Goal: Task Accomplishment & Management: Complete application form

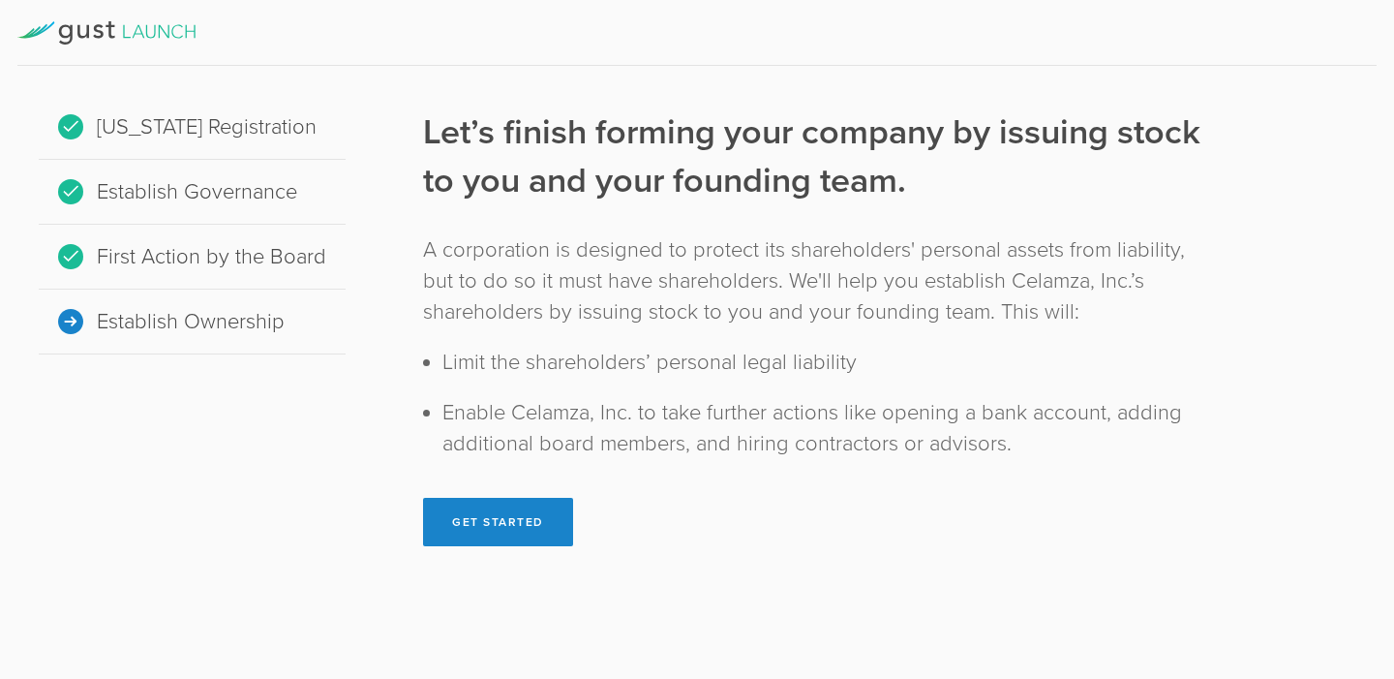
click at [205, 131] on div "[US_STATE] Registration" at bounding box center [192, 127] width 307 height 65
click at [217, 212] on div "Establish Governance" at bounding box center [192, 192] width 307 height 65
click at [222, 263] on div "First Action by the Board" at bounding box center [192, 257] width 307 height 65
click at [548, 522] on button "Get Started" at bounding box center [498, 522] width 150 height 48
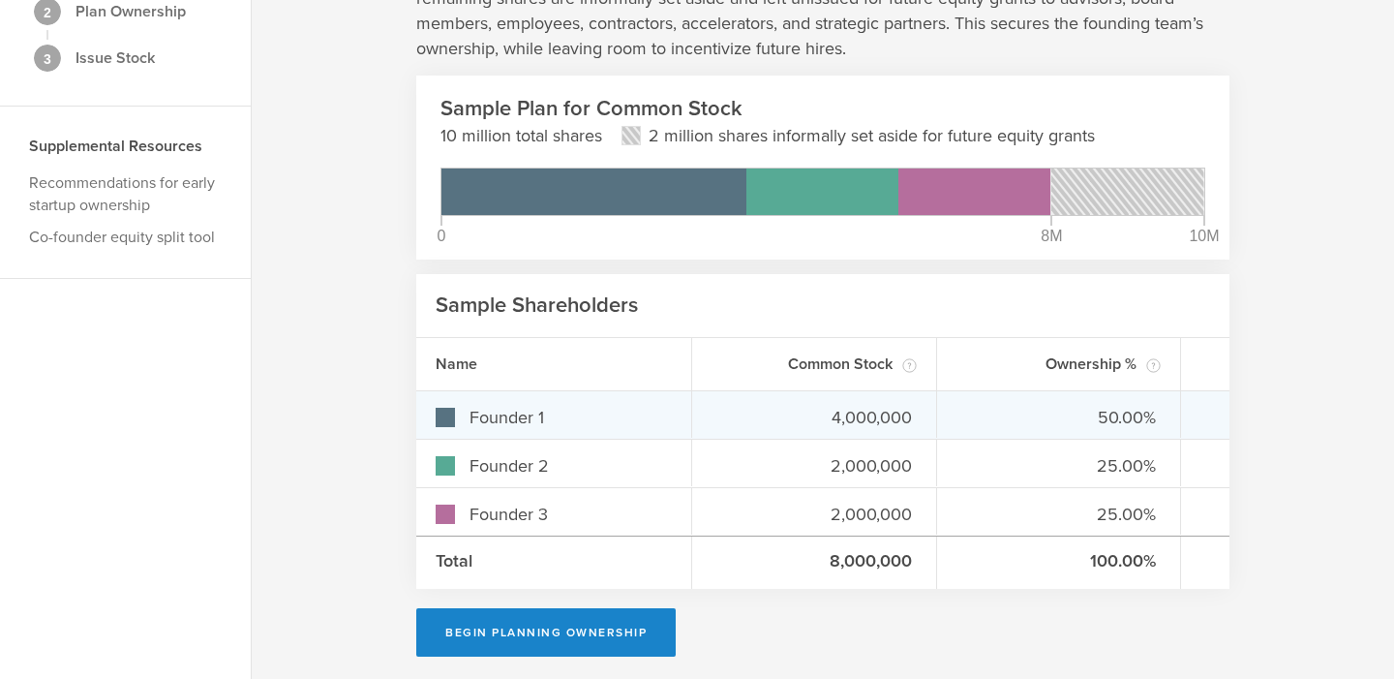
scroll to position [179, 0]
click at [576, 437] on div "Founder 1" at bounding box center [554, 415] width 276 height 46
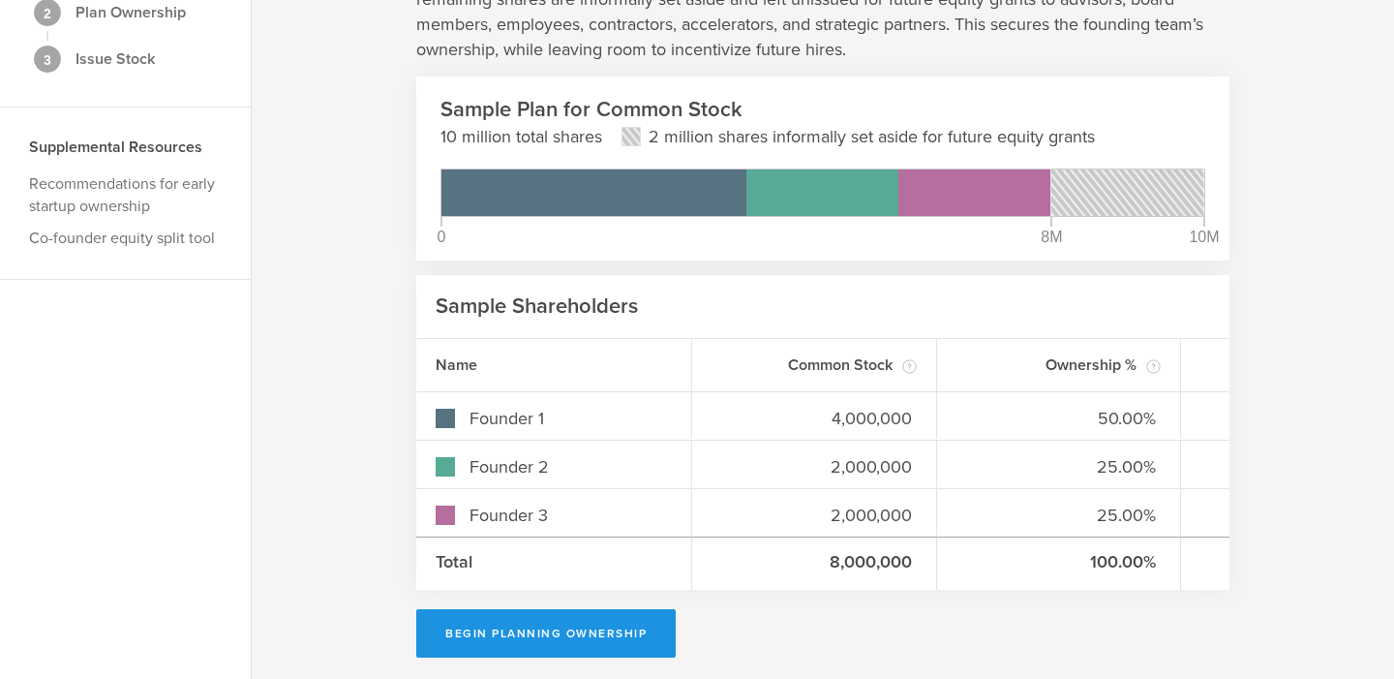
click at [622, 637] on button "Begin Planning Ownership" at bounding box center [545, 633] width 259 height 48
type input "[PERSON_NAME] [PERSON_NAME]"
type input "-"
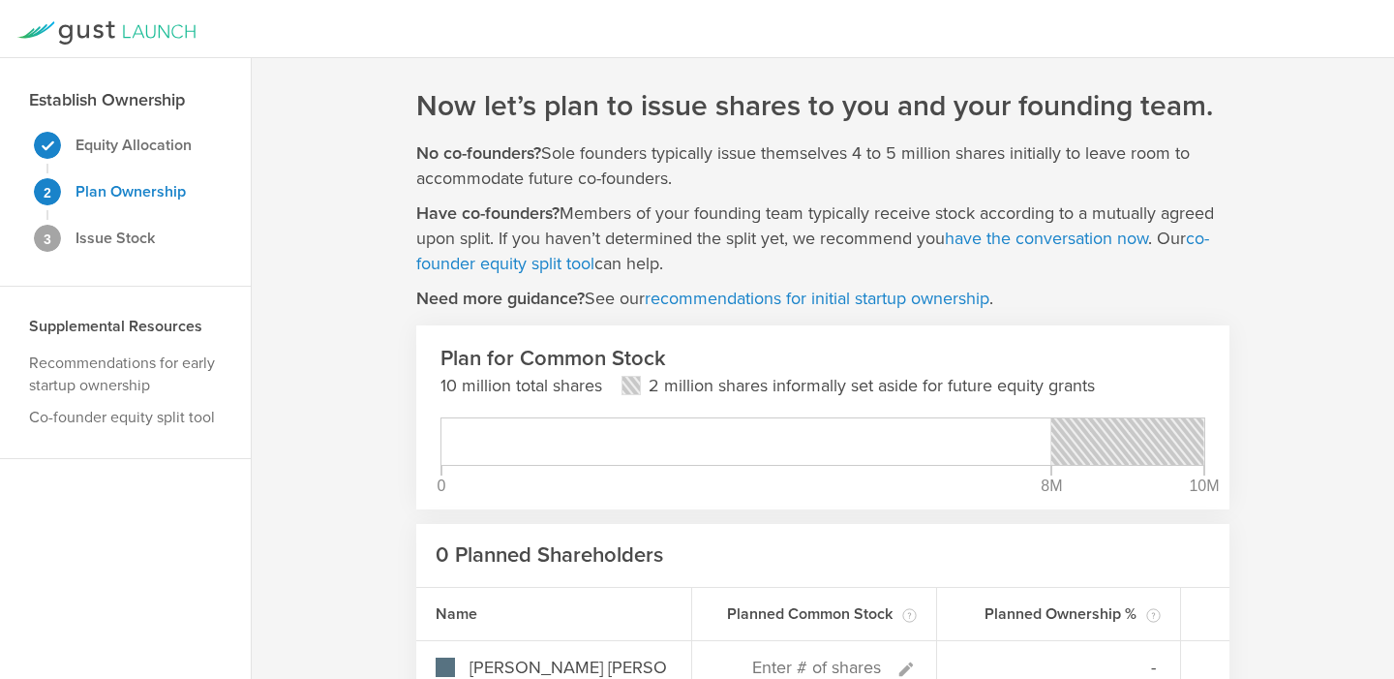
scroll to position [2, 0]
click at [135, 233] on strong "Issue Stock" at bounding box center [115, 236] width 79 height 19
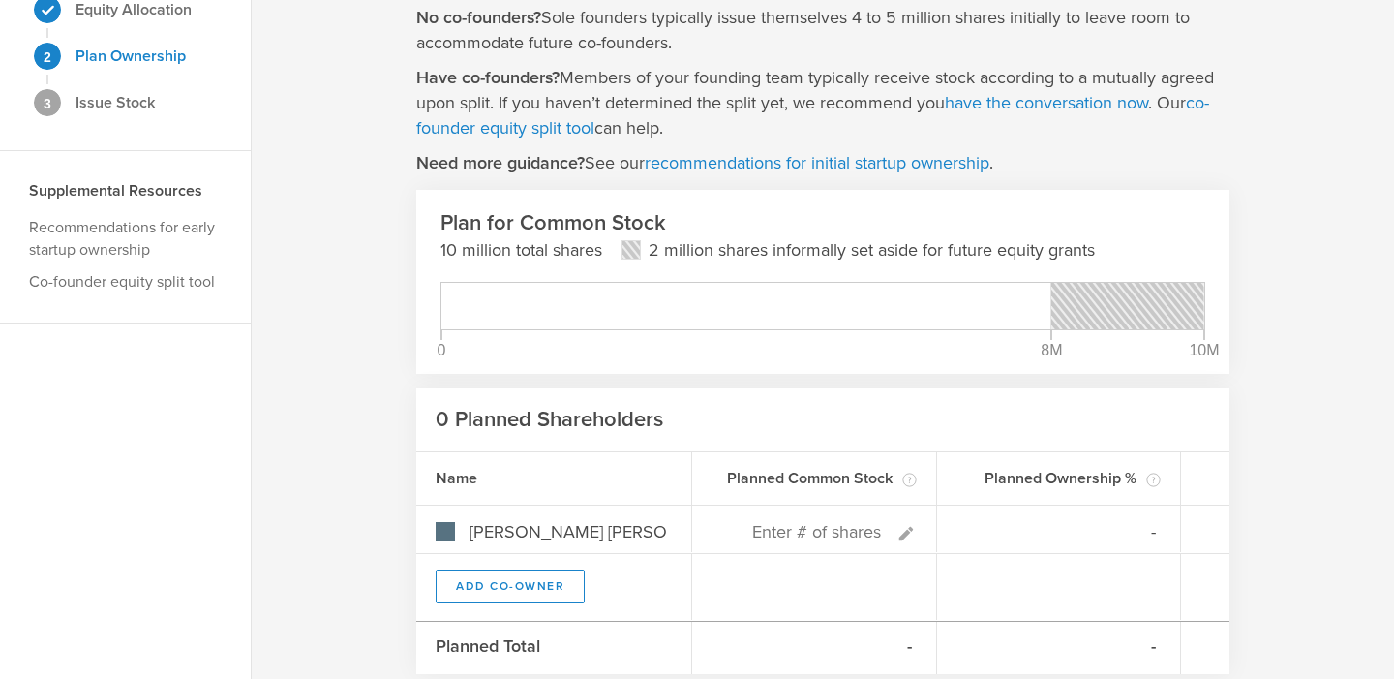
scroll to position [228, 0]
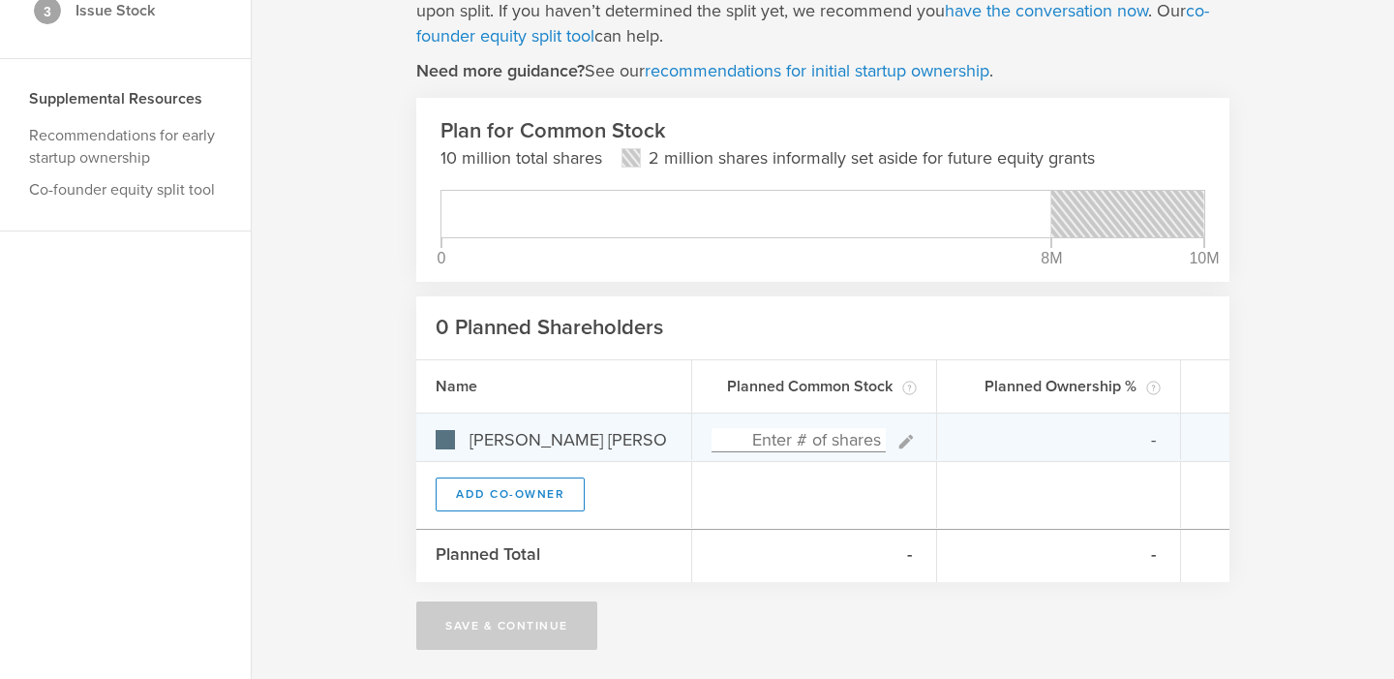
click at [791, 441] on input at bounding box center [799, 440] width 174 height 24
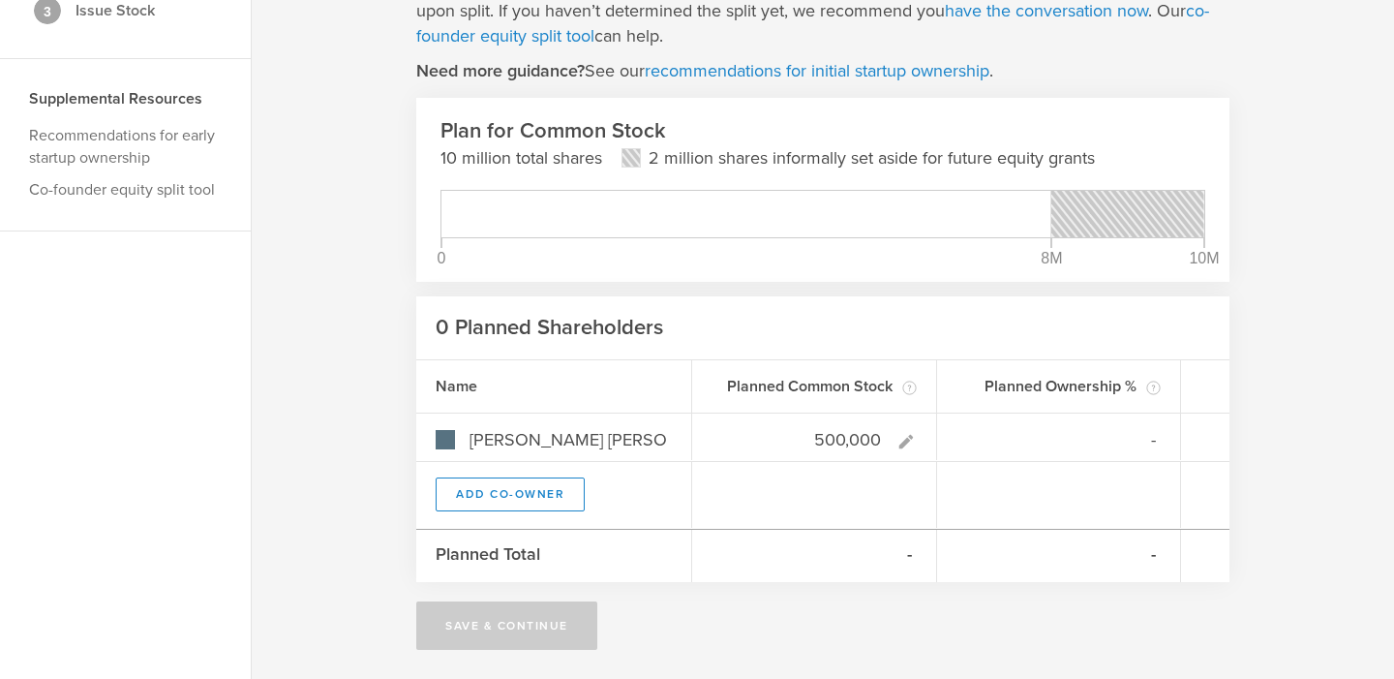
type input "500,000"
type gust-number-field "500000"
type input "100.00%"
click at [798, 479] on div at bounding box center [814, 495] width 245 height 66
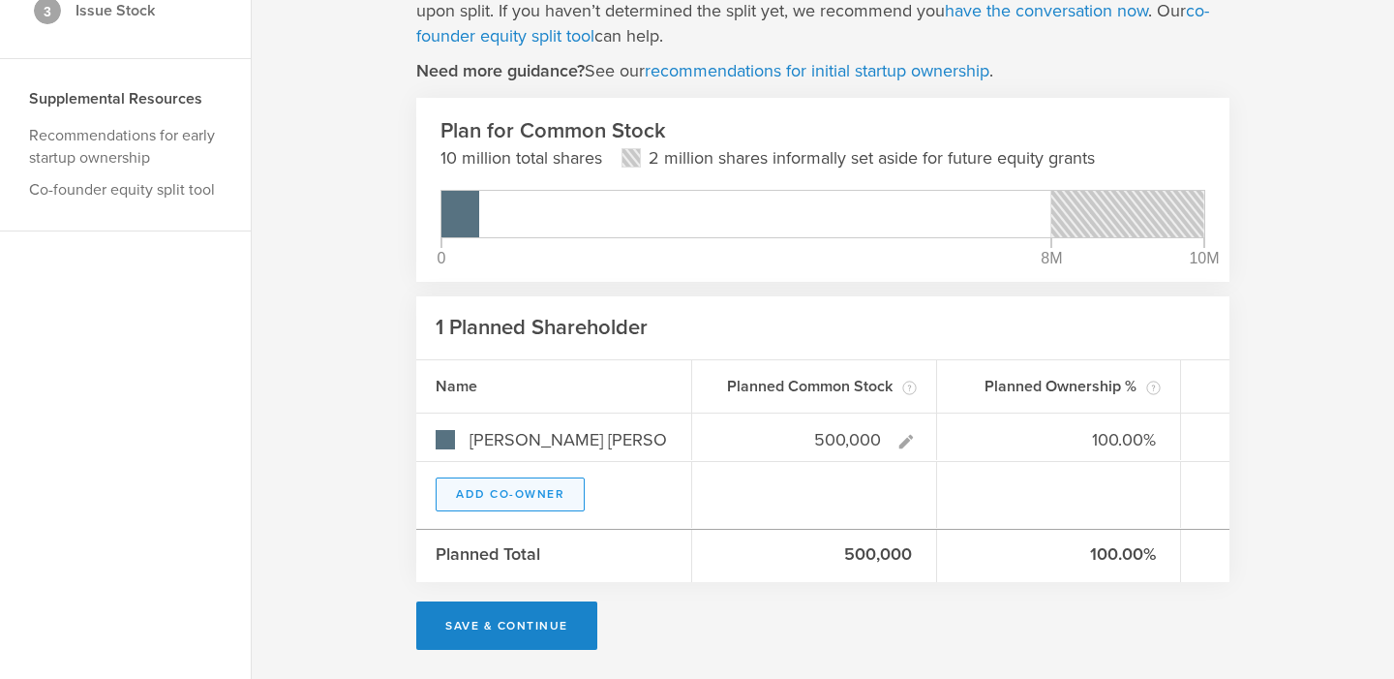
click at [545, 497] on button "Add Co-Owner" at bounding box center [510, 494] width 149 height 34
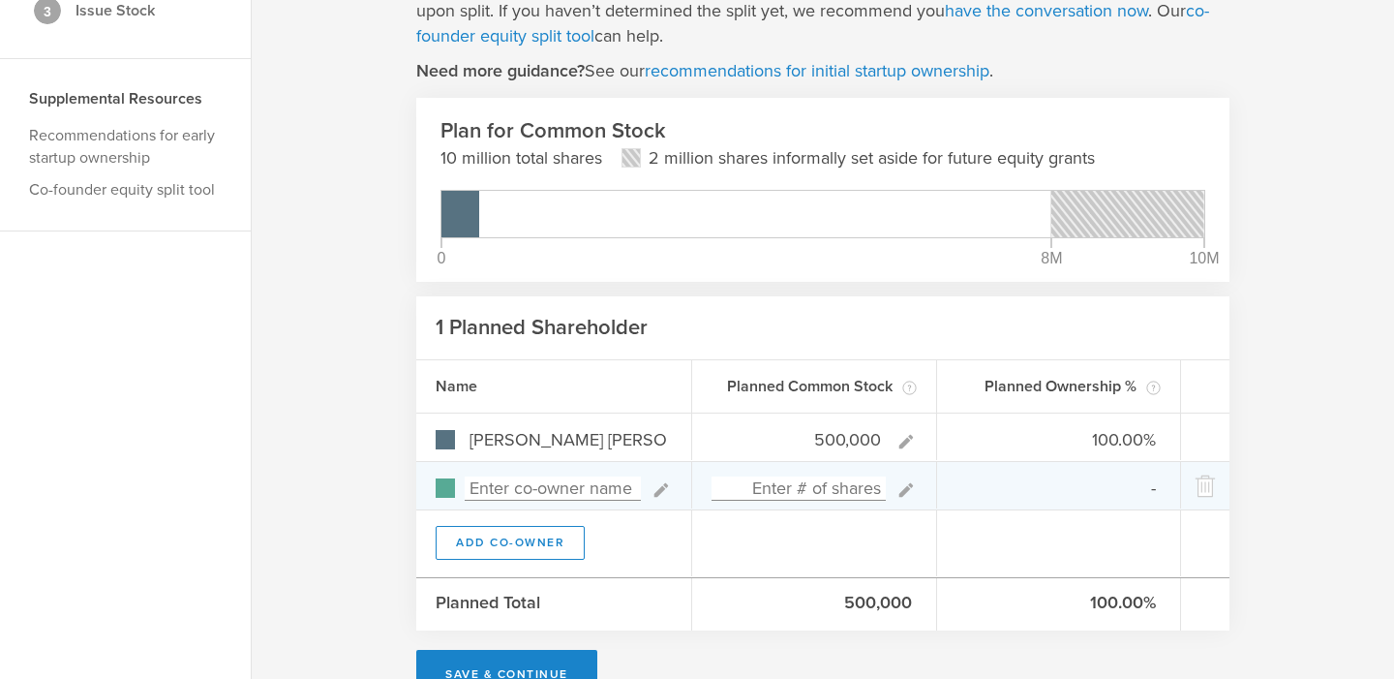
click at [590, 488] on input at bounding box center [553, 488] width 176 height 24
type input "[PERSON_NAME]"
type input "0.00%"
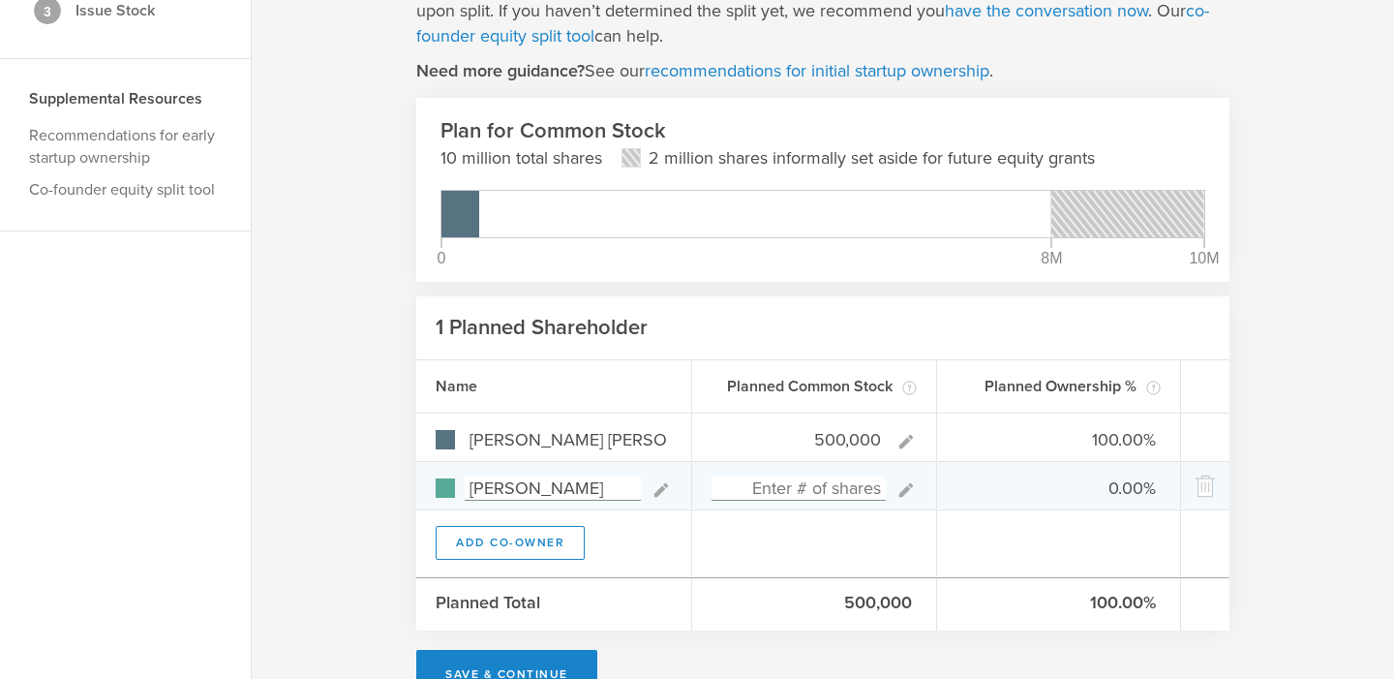
click at [829, 497] on input at bounding box center [799, 488] width 174 height 24
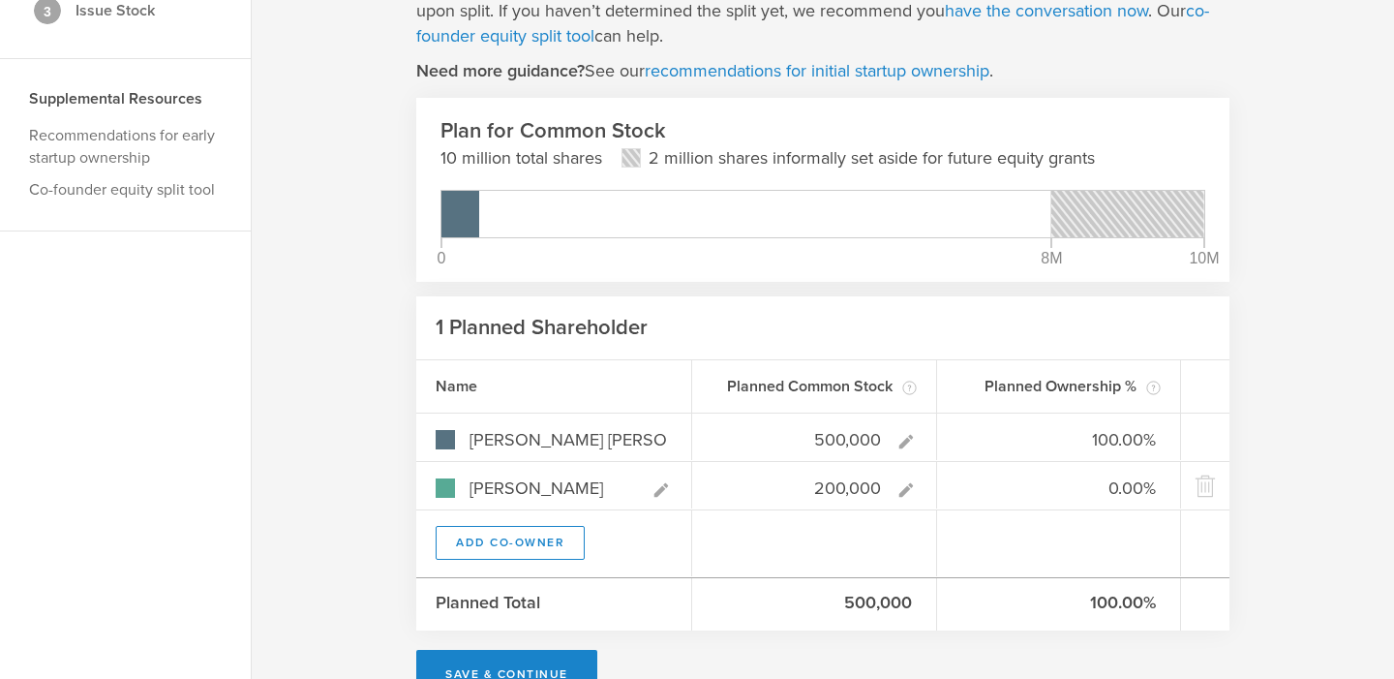
type input "2,000,000"
type input "20.00%"
type input "80.00%"
type input "2,000,000"
type gust-number-field "2000000"
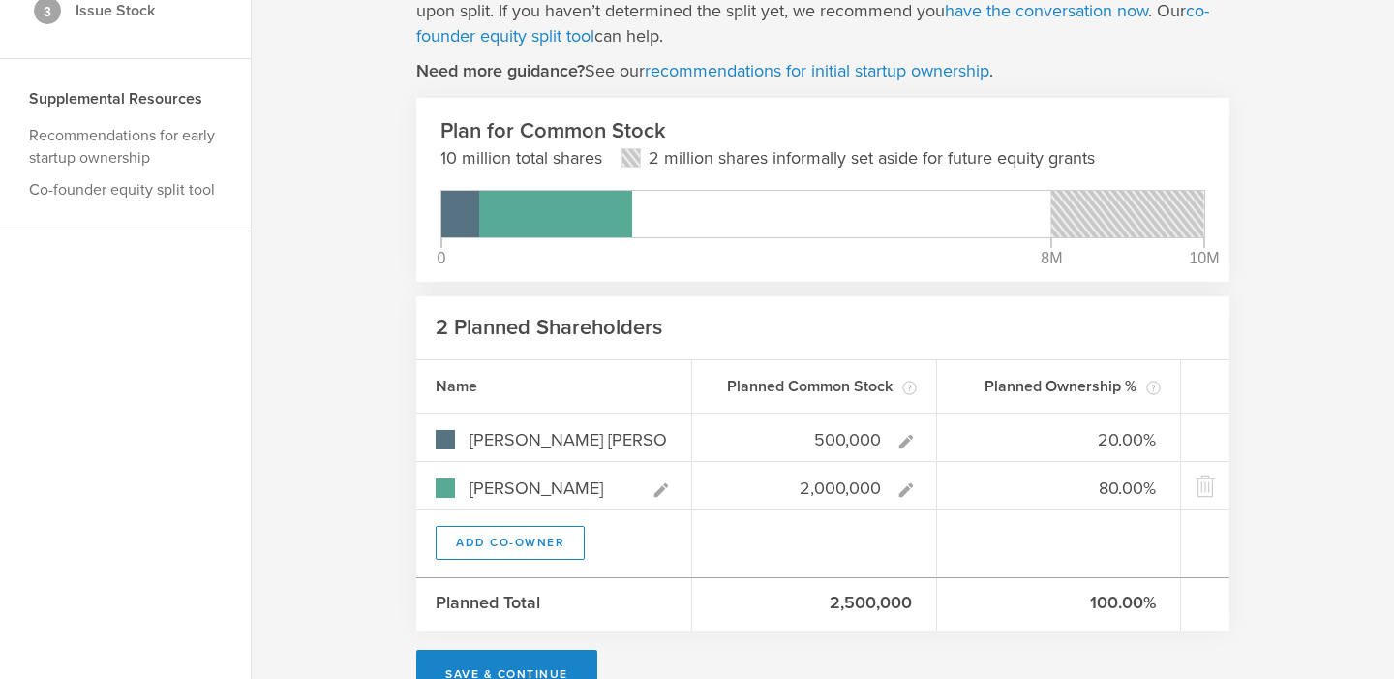
click at [1005, 545] on div at bounding box center [1059, 543] width 245 height 66
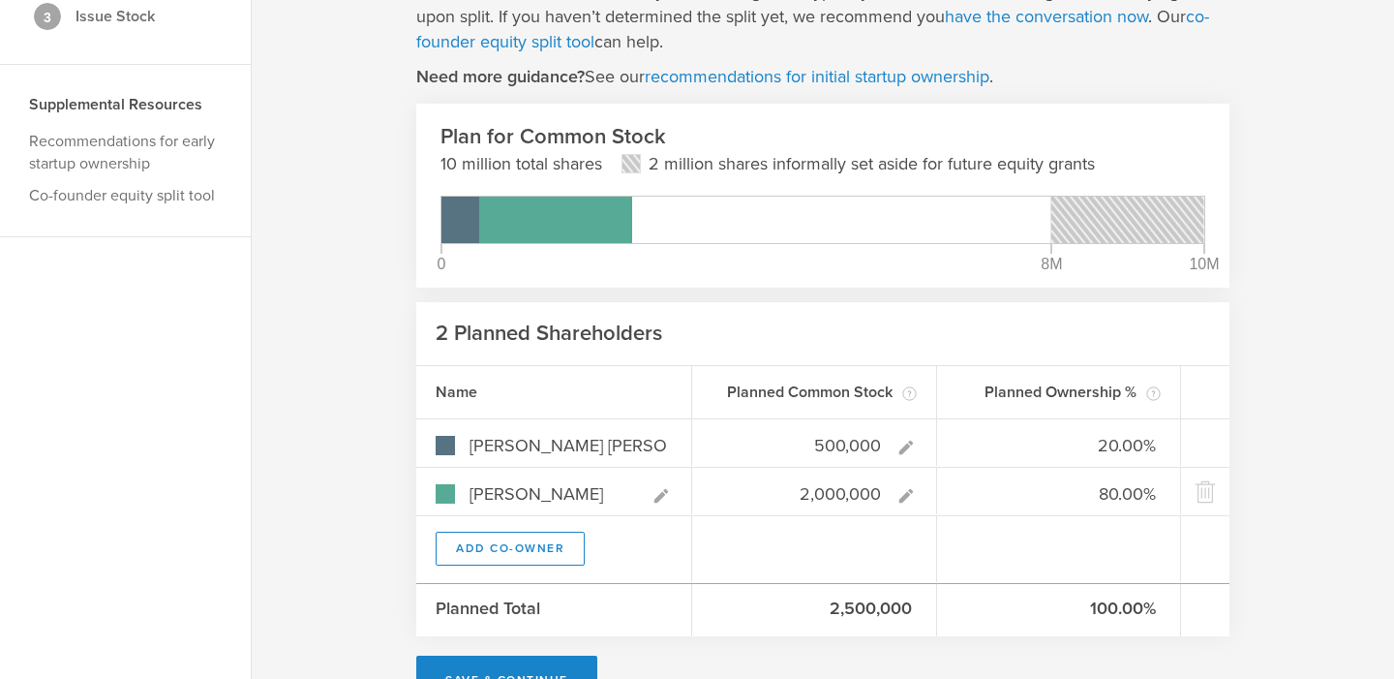
scroll to position [226, 0]
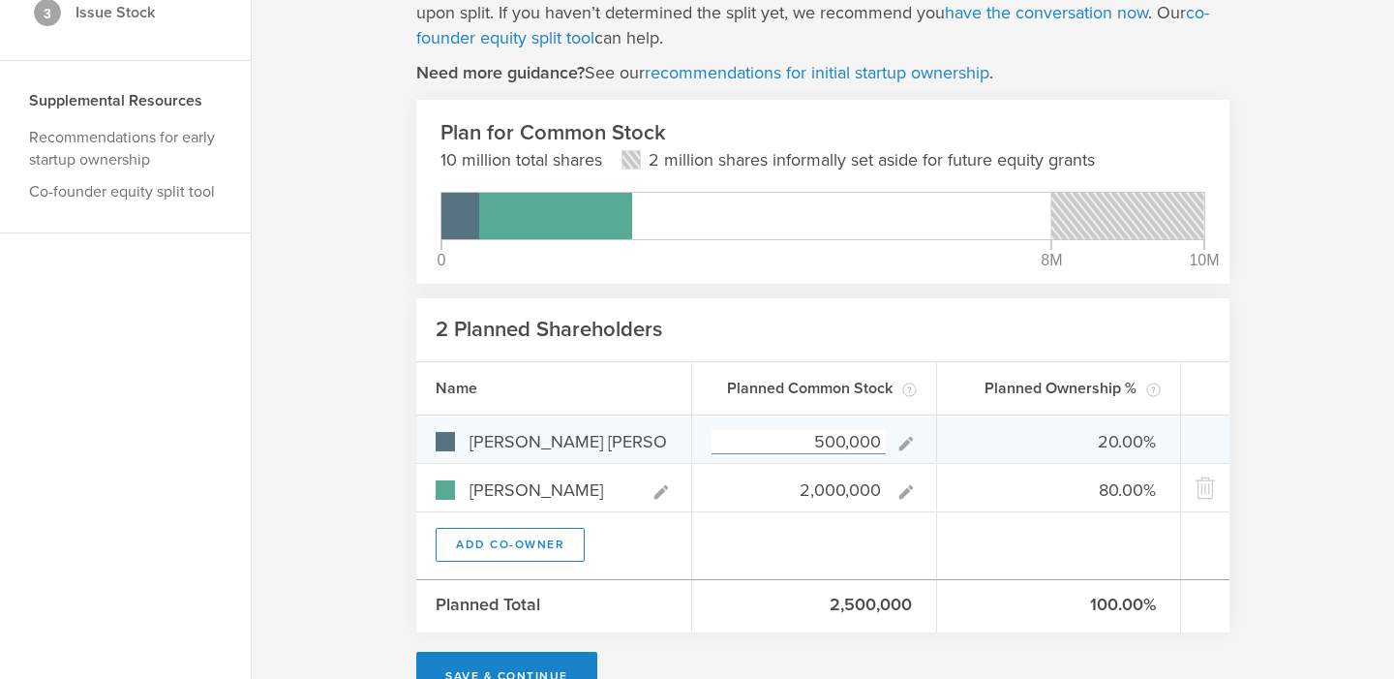
click at [824, 436] on input "500,000" at bounding box center [799, 442] width 174 height 24
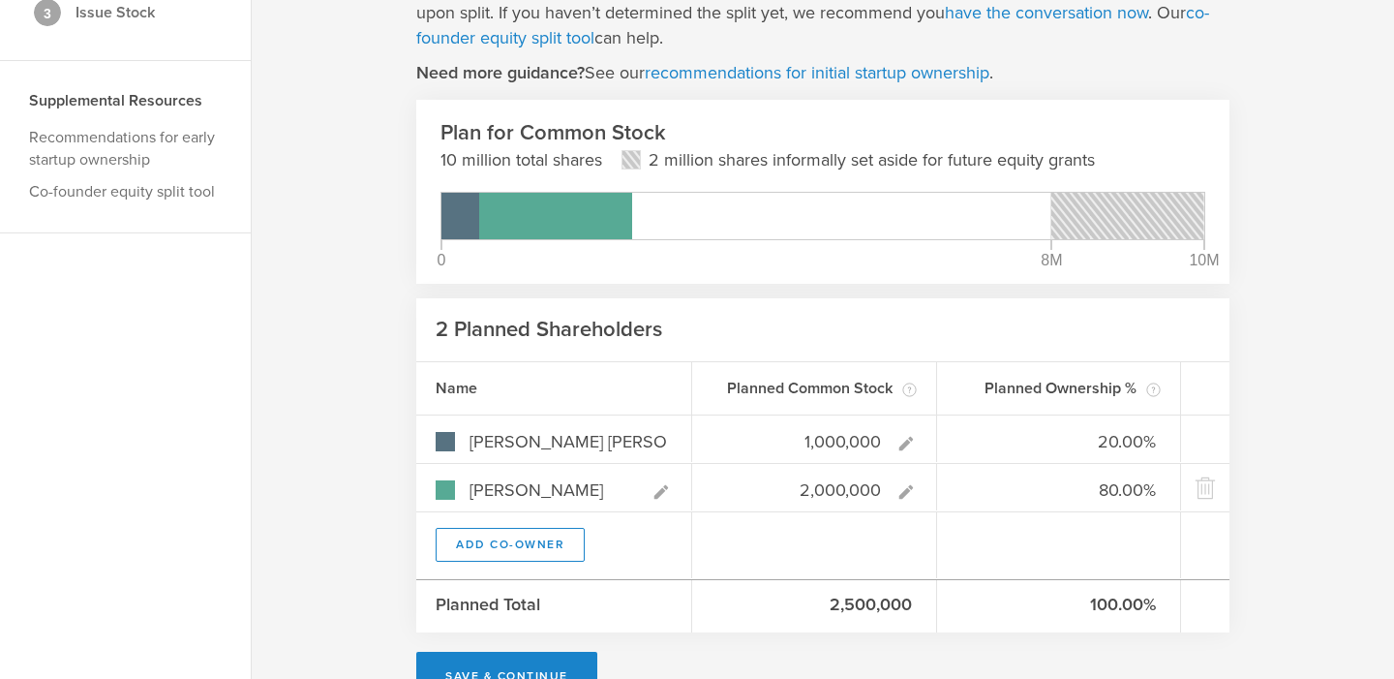
type input "1,000,000"
type gust-number-field "1000000"
type input "33.33%"
type input "66.67%"
click at [909, 559] on div at bounding box center [814, 545] width 245 height 66
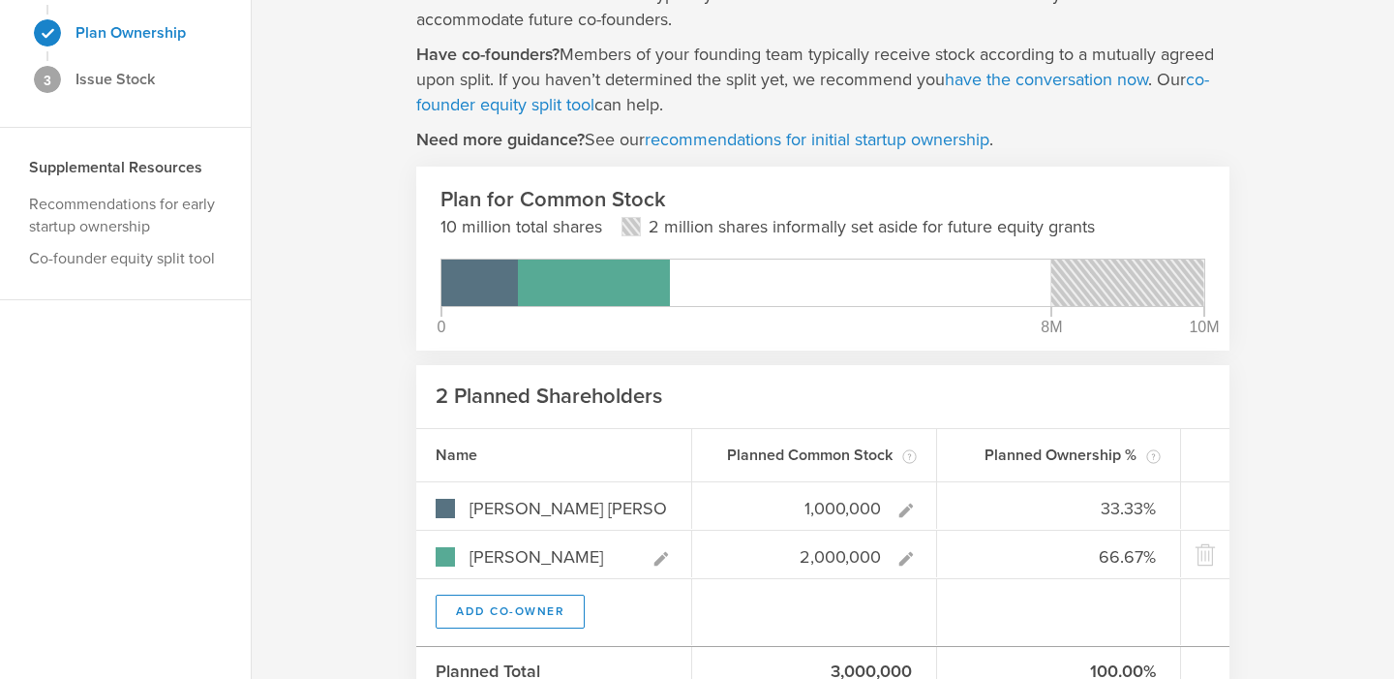
scroll to position [276, 0]
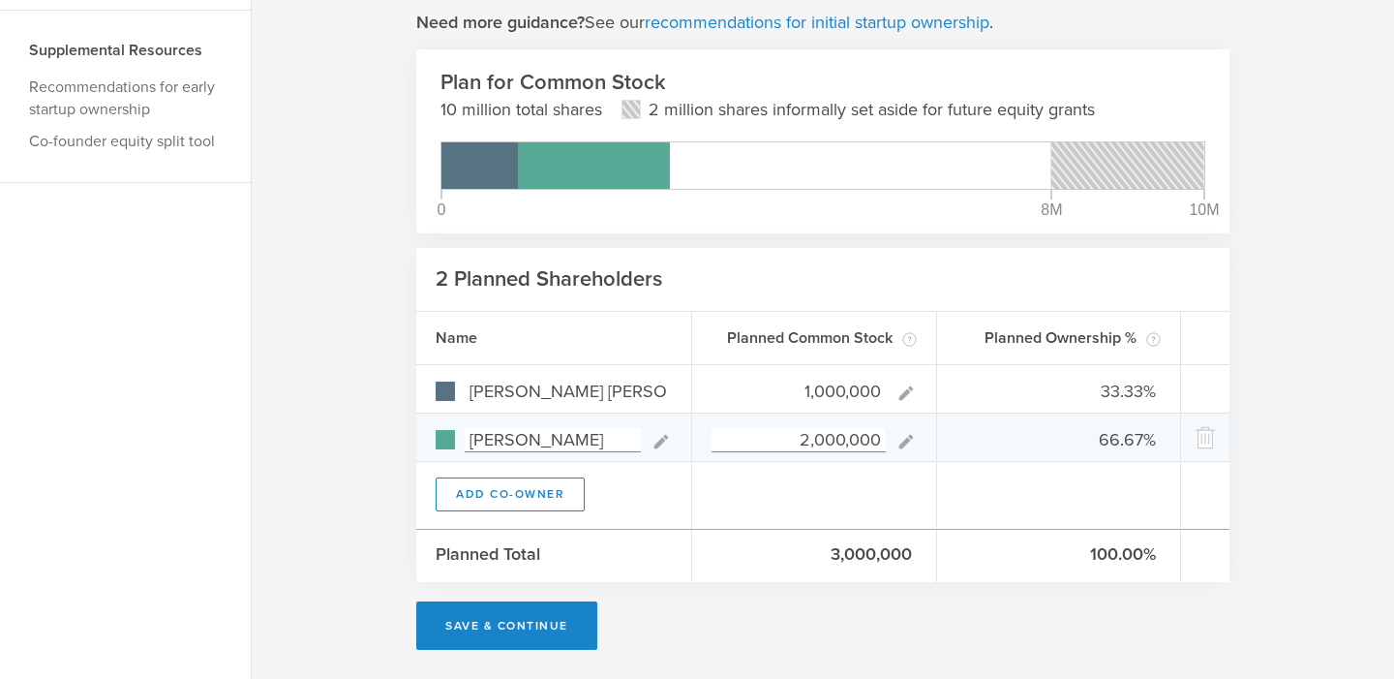
click at [620, 437] on input "[PERSON_NAME]" at bounding box center [553, 440] width 176 height 24
drag, startPoint x: 618, startPoint y: 445, endPoint x: 669, endPoint y: 445, distance: 51.3
click at [669, 445] on div "[PERSON_NAME]" at bounding box center [554, 439] width 236 height 25
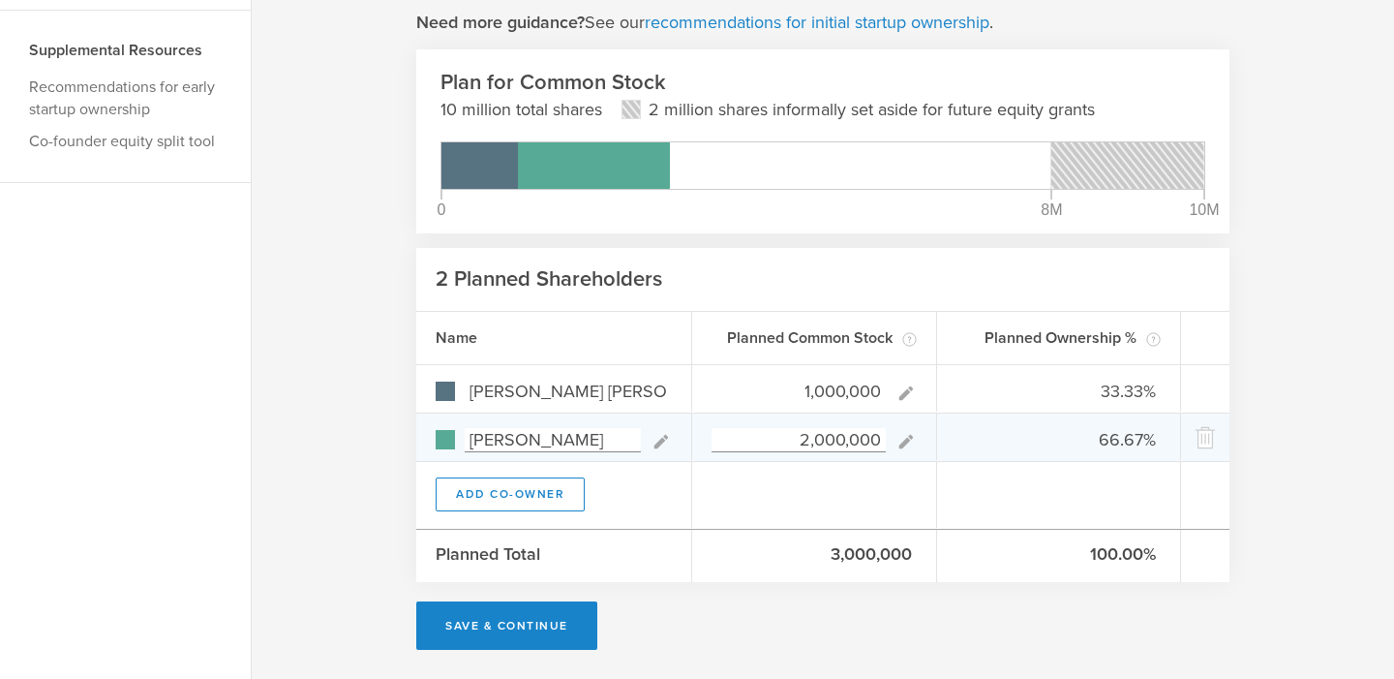
click at [808, 439] on input "2,000,000" at bounding box center [799, 440] width 174 height 24
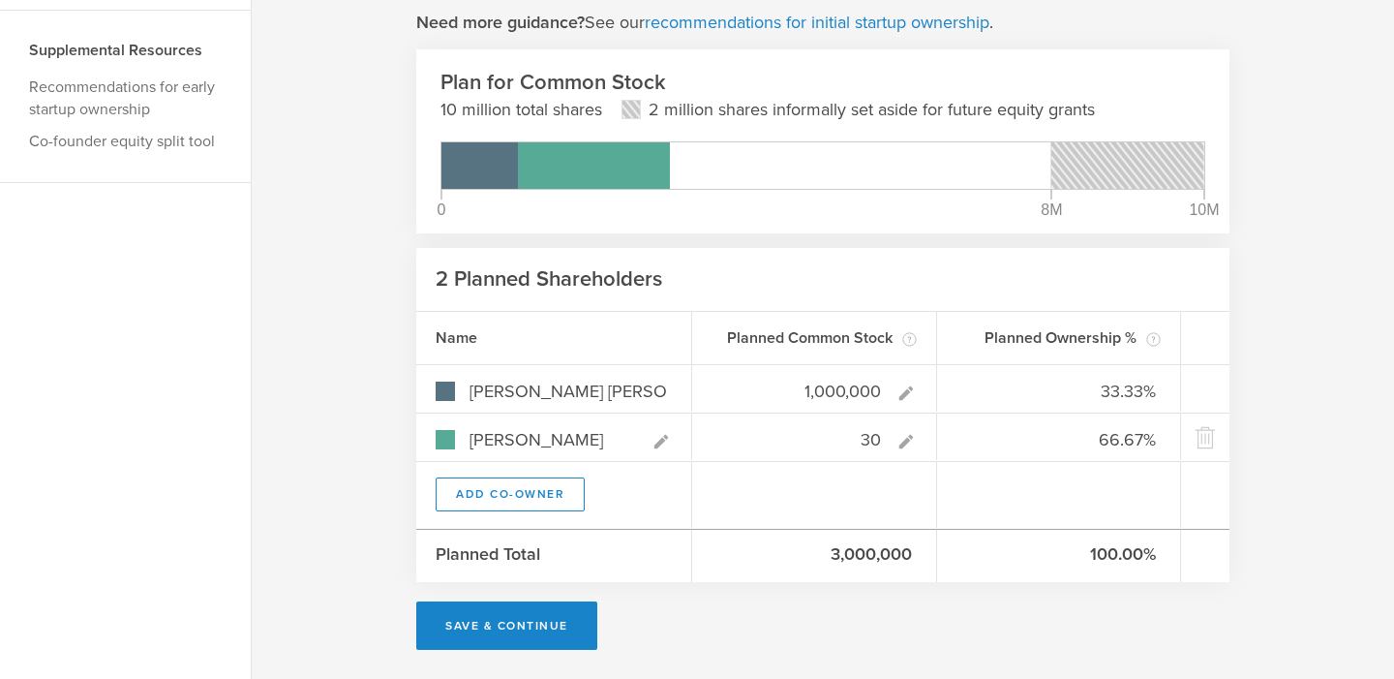
type input "30"
type gust-number-field "30"
type input "100.00%"
type input "0.00%"
click at [890, 600] on div "Now let’s plan to issue shares to you and your founding team. No co-founders? S…" at bounding box center [822, 230] width 813 height 838
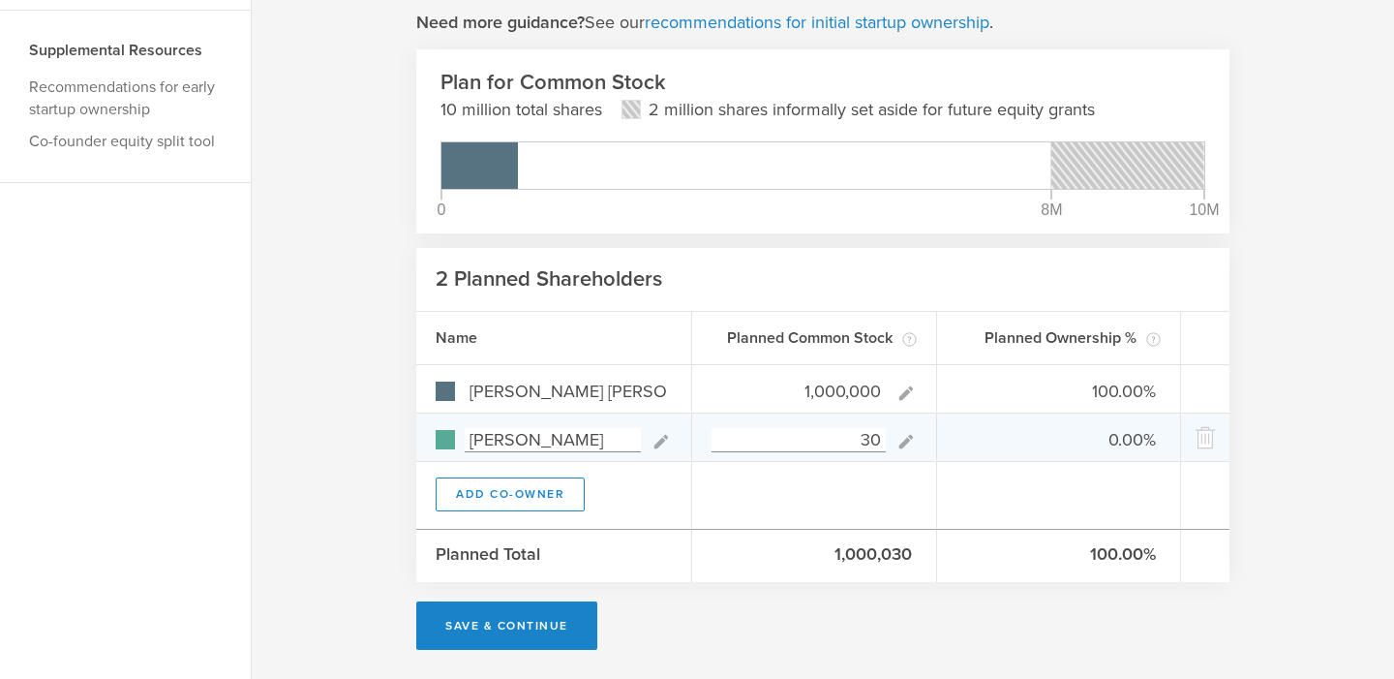
click at [866, 441] on input "30" at bounding box center [799, 440] width 174 height 24
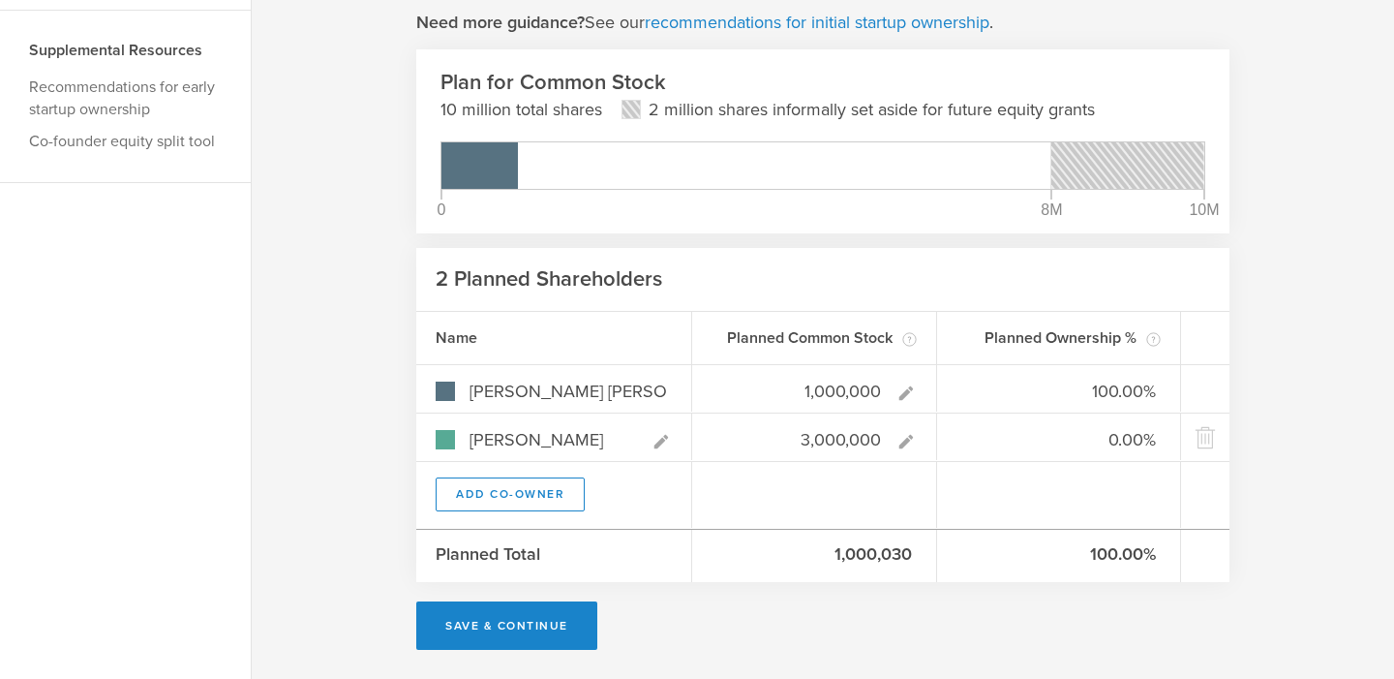
type input "3,000,000"
type gust-number-field "3000000"
type input "25.00%"
type input "75.00%"
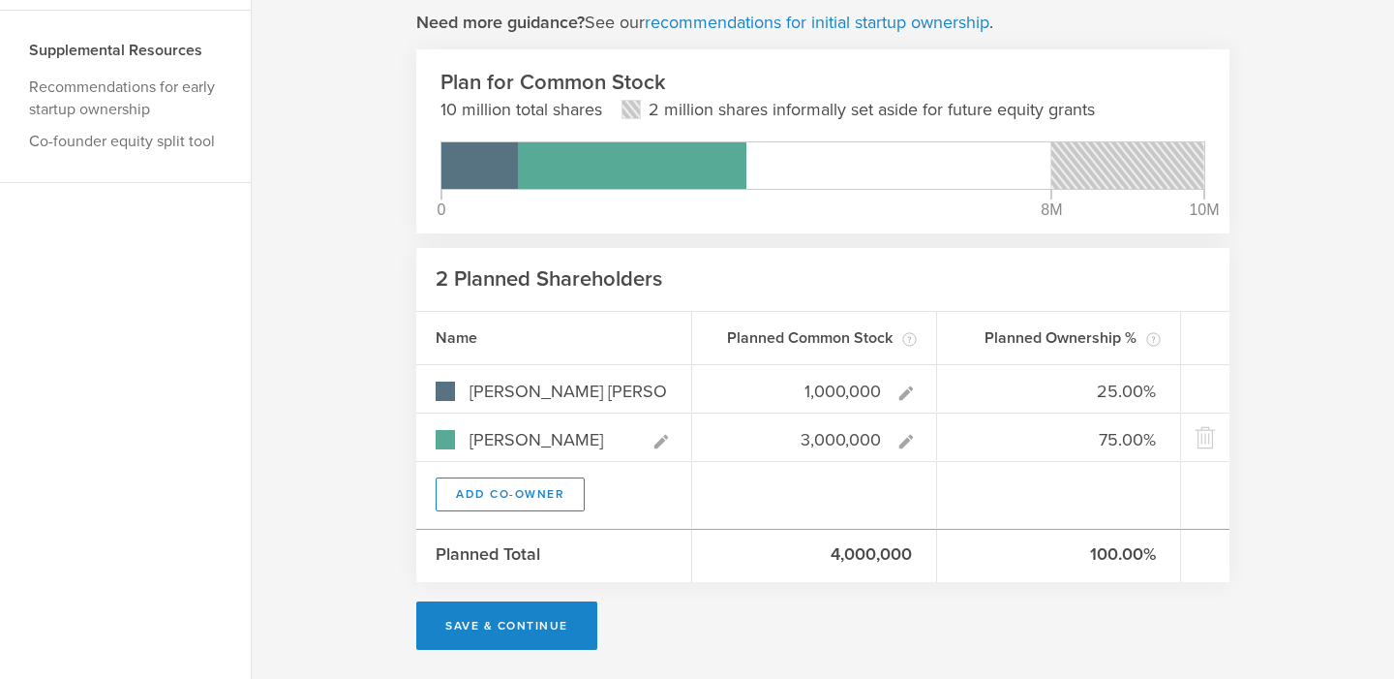
click at [946, 667] on div "Now let’s plan to issue shares to you and your founding team. No co-founders? S…" at bounding box center [823, 230] width 1142 height 896
click at [527, 625] on button "Save & Continue" at bounding box center [506, 625] width 181 height 48
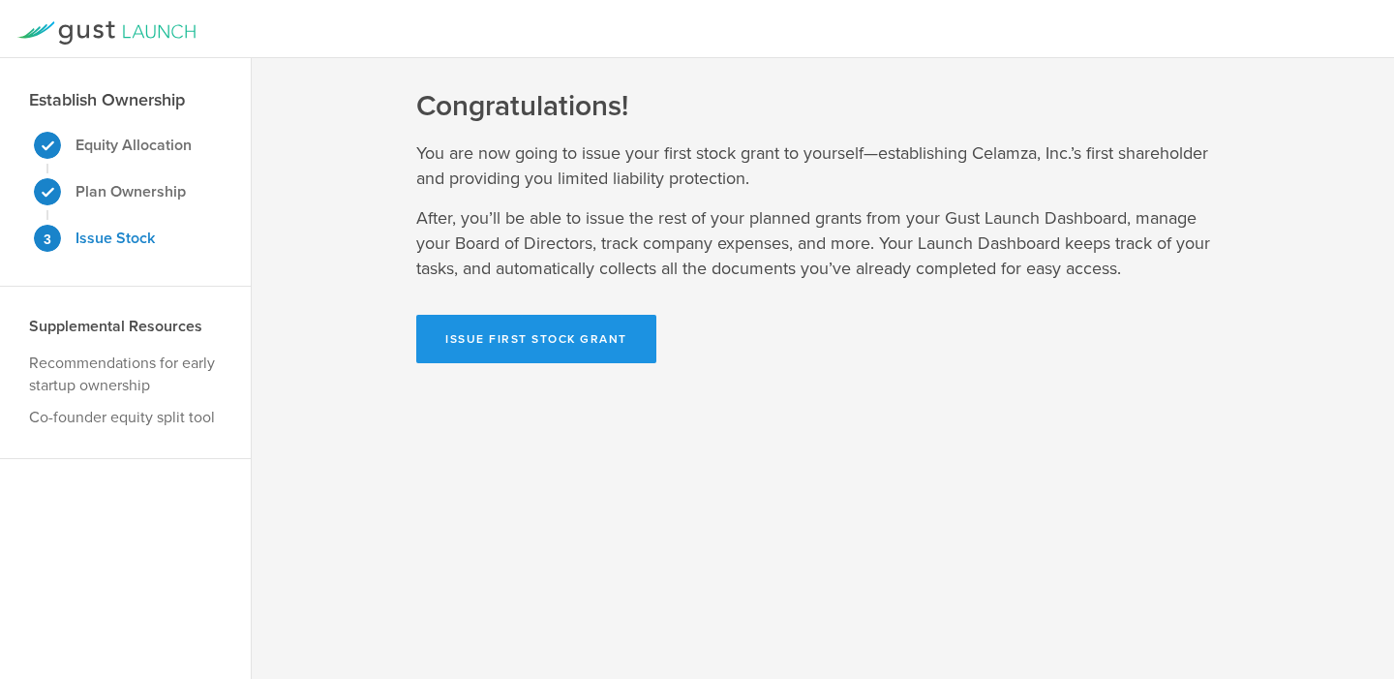
click at [627, 351] on button "Issue First Stock Grant" at bounding box center [536, 339] width 240 height 48
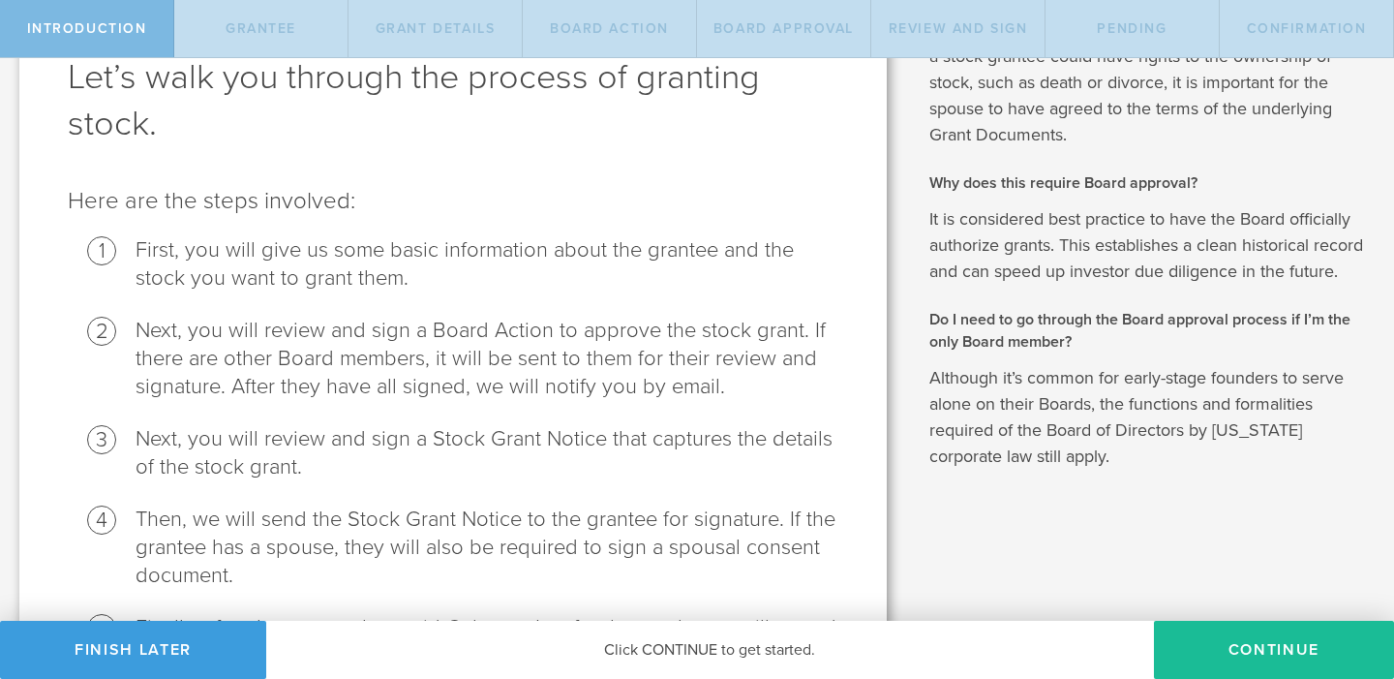
scroll to position [293, 0]
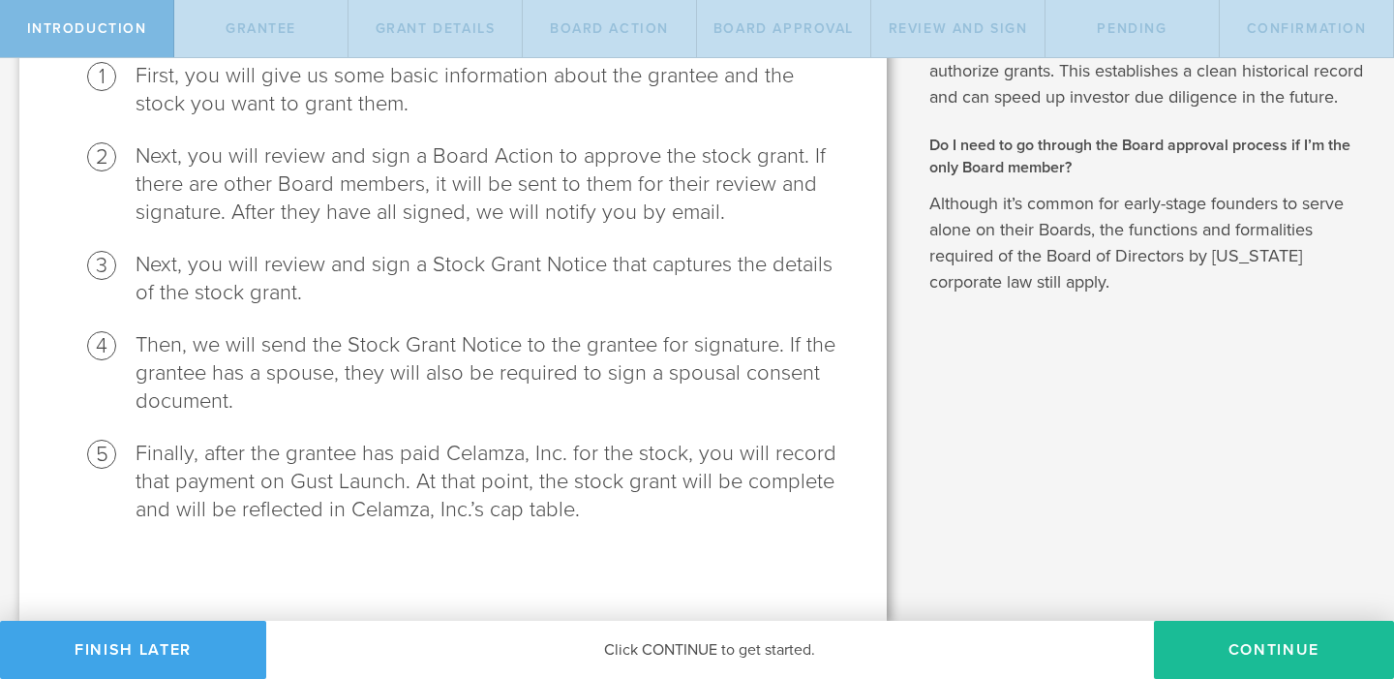
click at [132, 650] on button "Finish Later" at bounding box center [133, 650] width 266 height 58
